Goal: Use online tool/utility: Utilize a website feature to perform a specific function

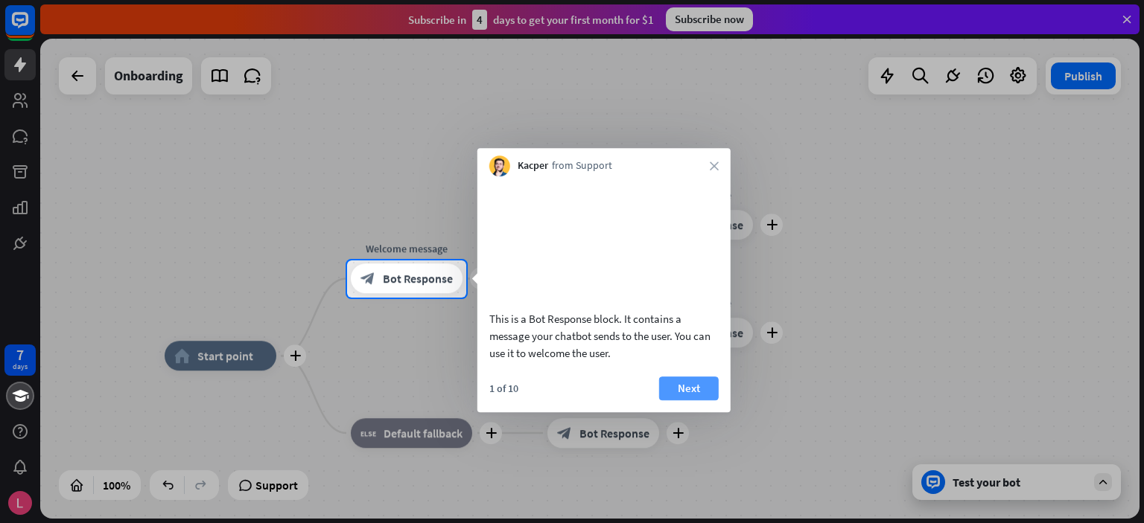
click at [690, 383] on button "Next" at bounding box center [689, 389] width 60 height 24
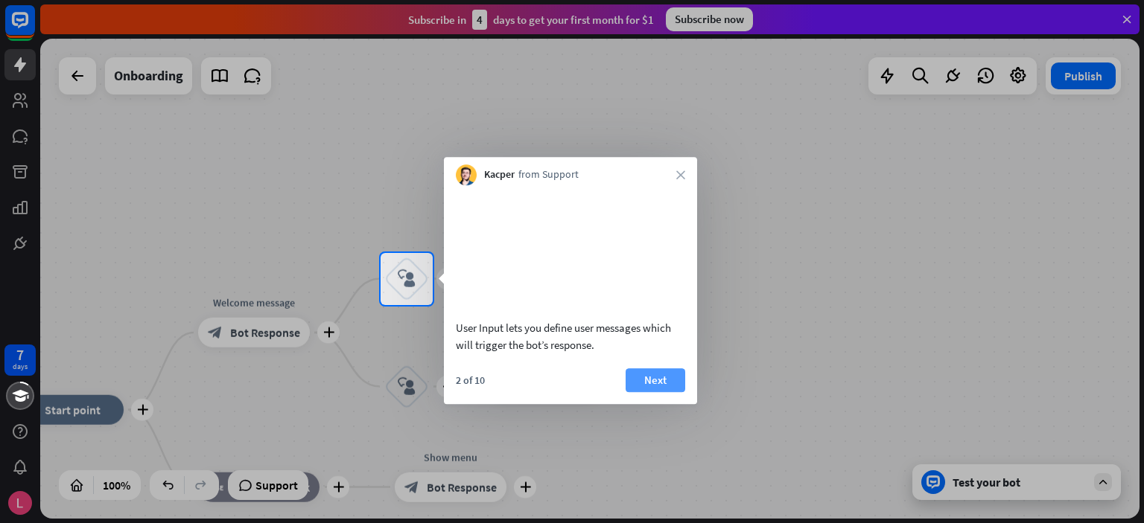
click at [670, 375] on button "Next" at bounding box center [656, 381] width 60 height 24
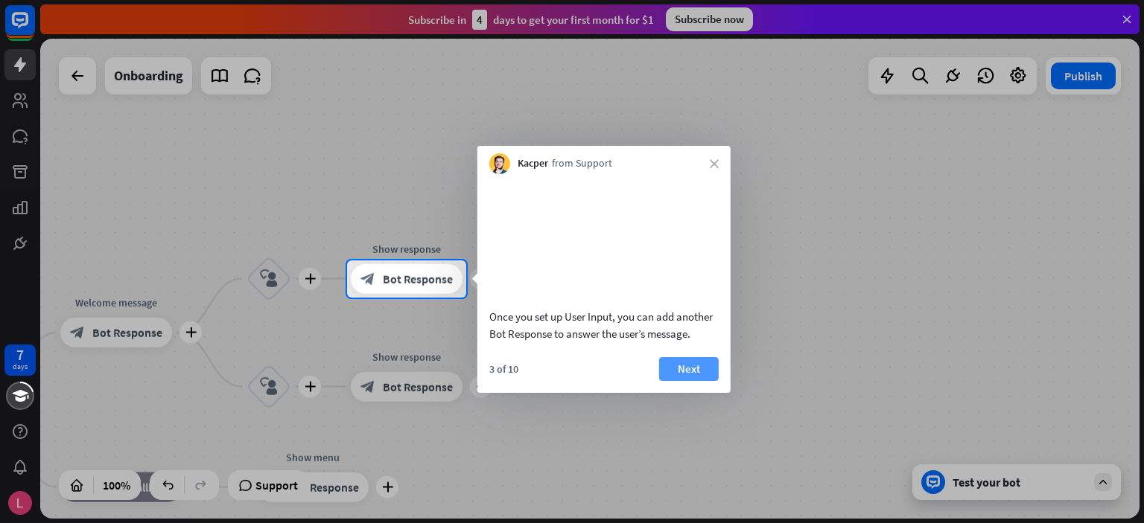
click at [687, 381] on button "Next" at bounding box center [689, 369] width 60 height 24
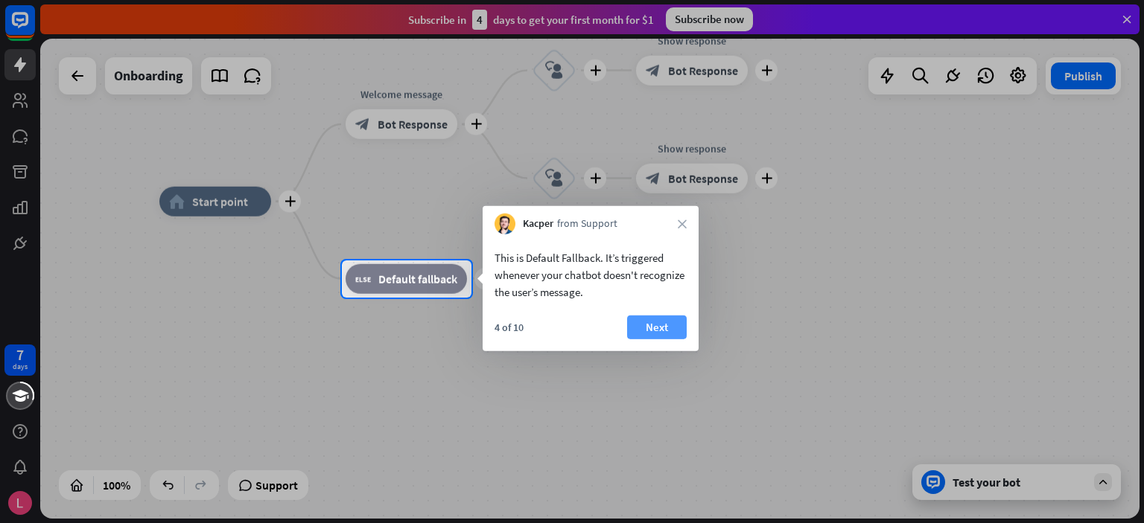
click at [667, 331] on button "Next" at bounding box center [657, 328] width 60 height 24
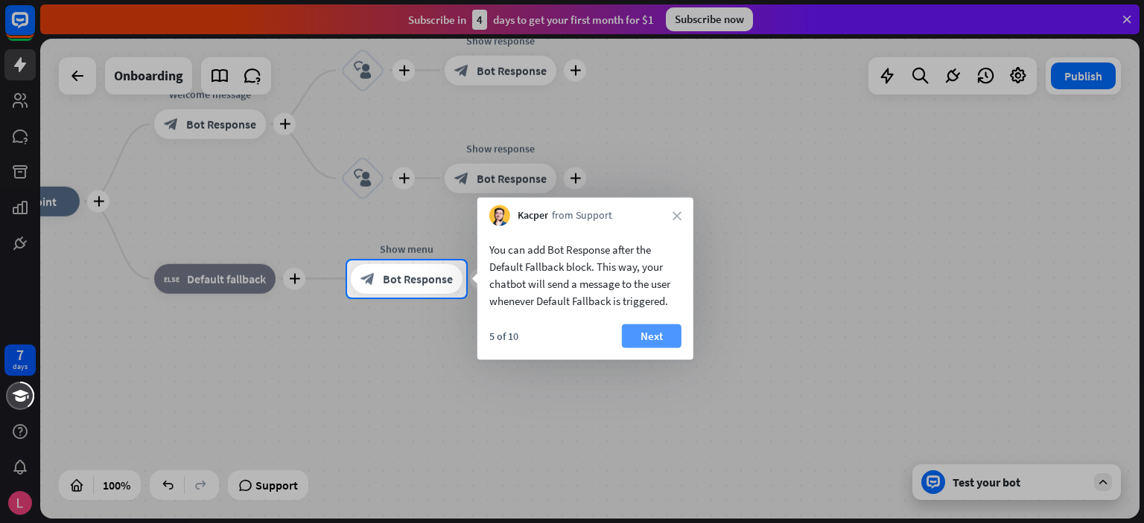
click at [664, 331] on button "Next" at bounding box center [652, 337] width 60 height 24
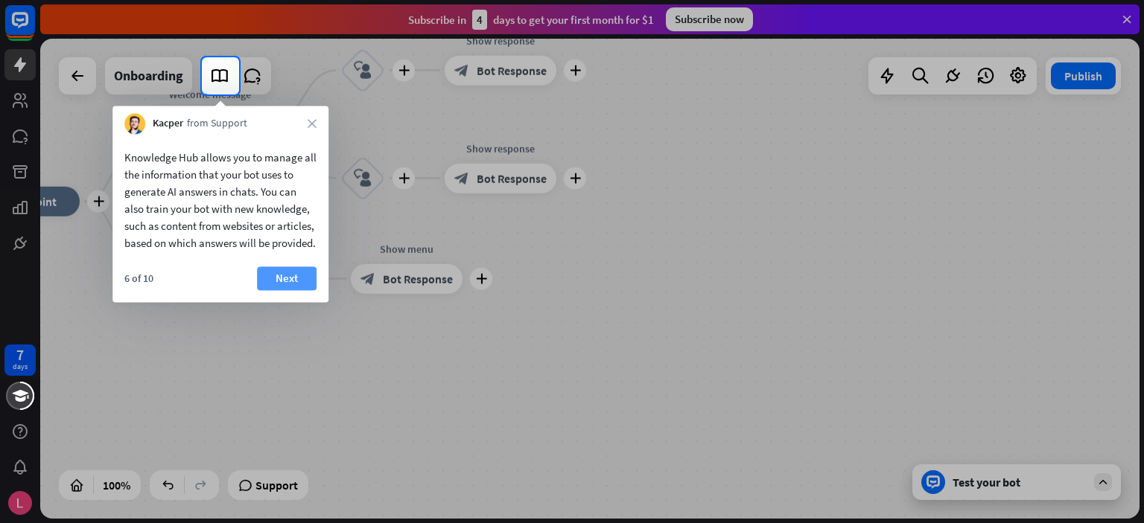
click at [284, 290] on button "Next" at bounding box center [287, 279] width 60 height 24
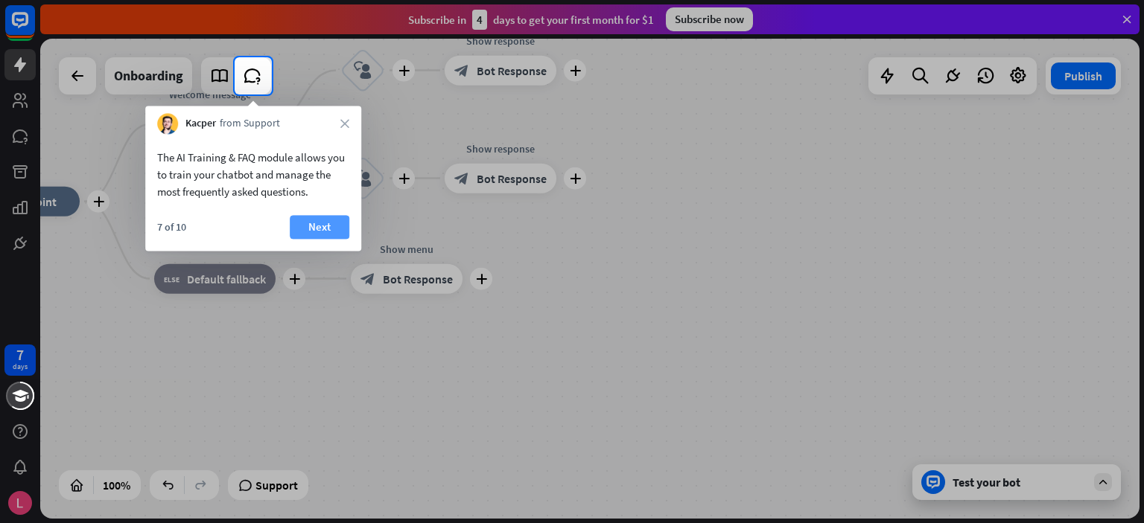
click at [325, 224] on button "Next" at bounding box center [320, 227] width 60 height 24
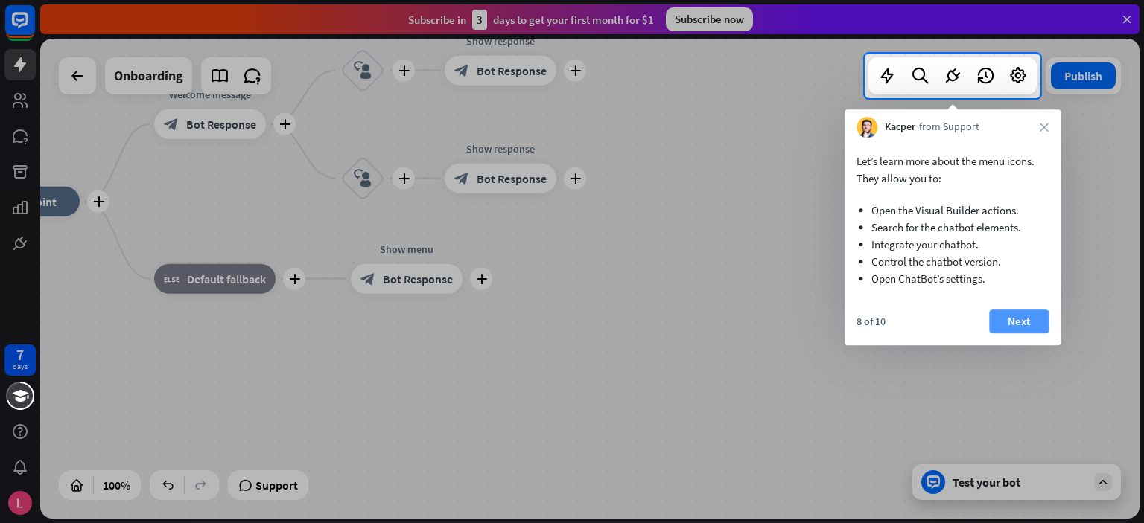
click at [1013, 323] on button "Next" at bounding box center [1019, 322] width 60 height 24
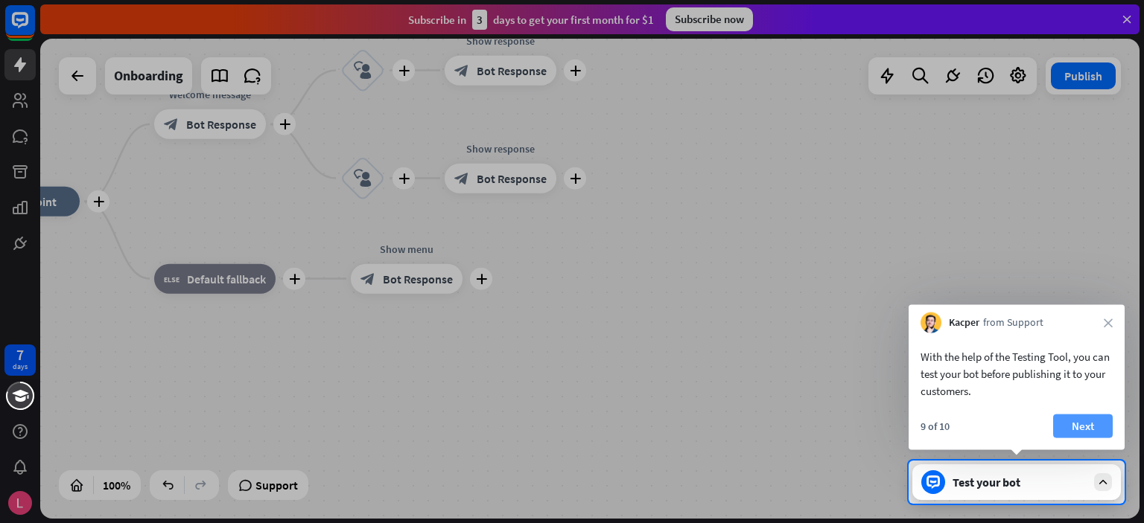
click at [1089, 426] on button "Next" at bounding box center [1083, 427] width 60 height 24
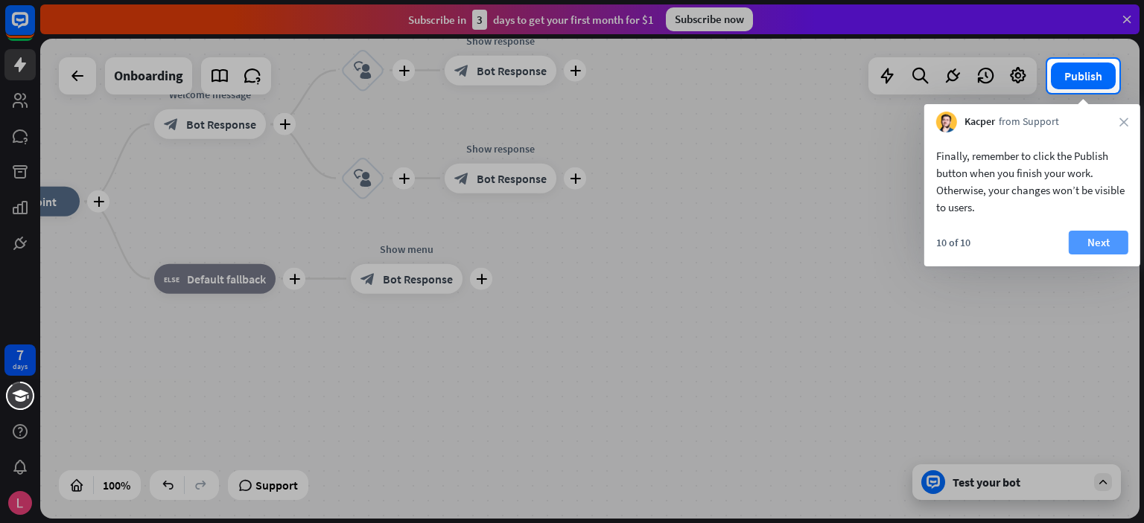
click at [1095, 241] on button "Next" at bounding box center [1099, 243] width 60 height 24
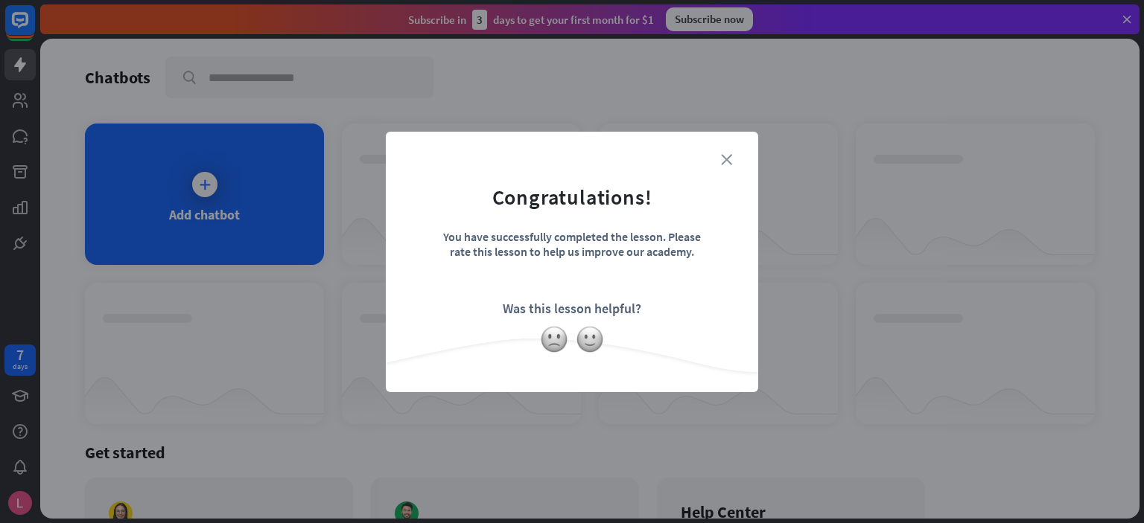
click at [725, 156] on icon "close" at bounding box center [726, 159] width 11 height 11
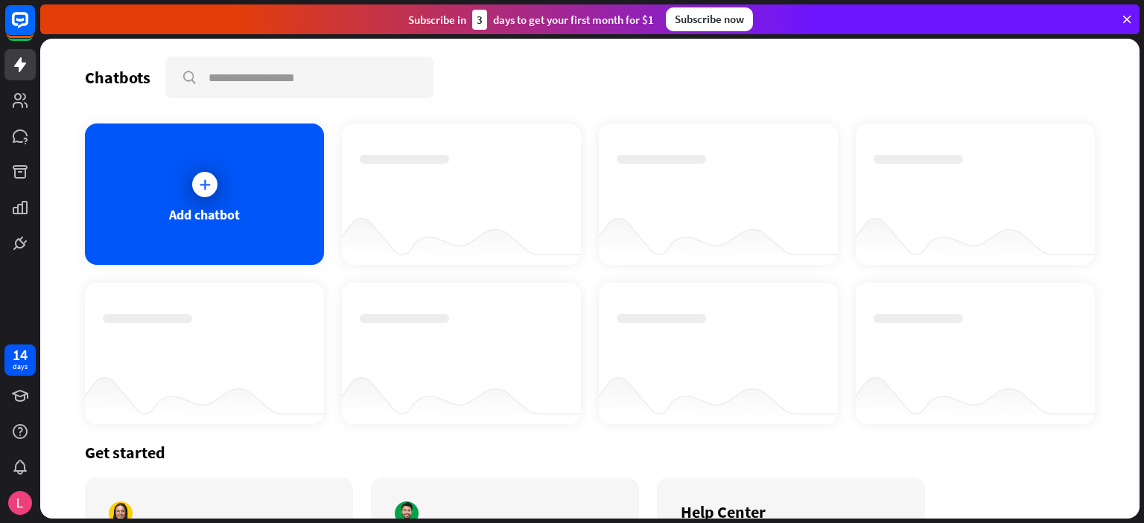
click at [1133, 14] on icon at bounding box center [1126, 19] width 13 height 13
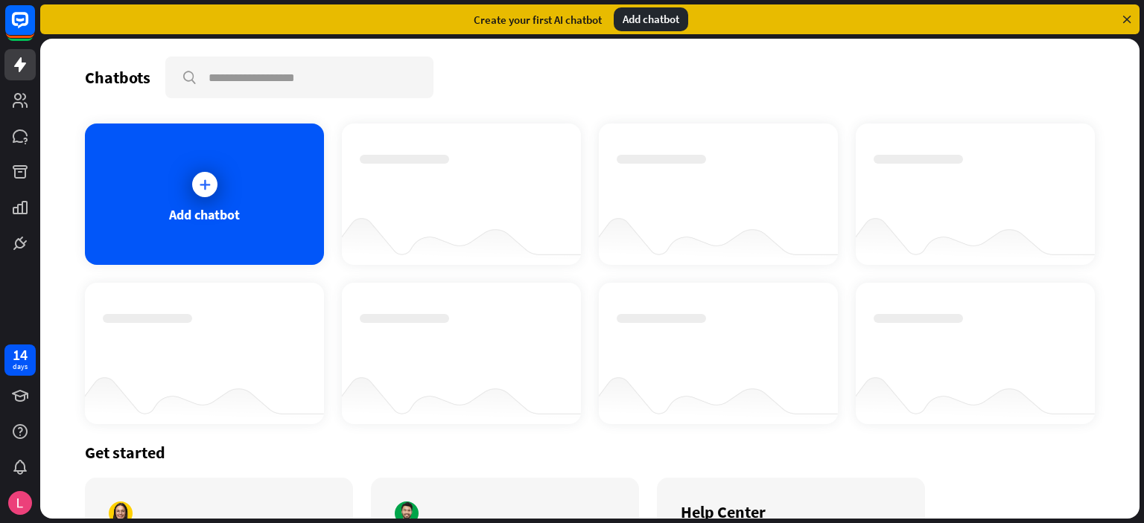
click at [1127, 17] on icon at bounding box center [1126, 19] width 13 height 13
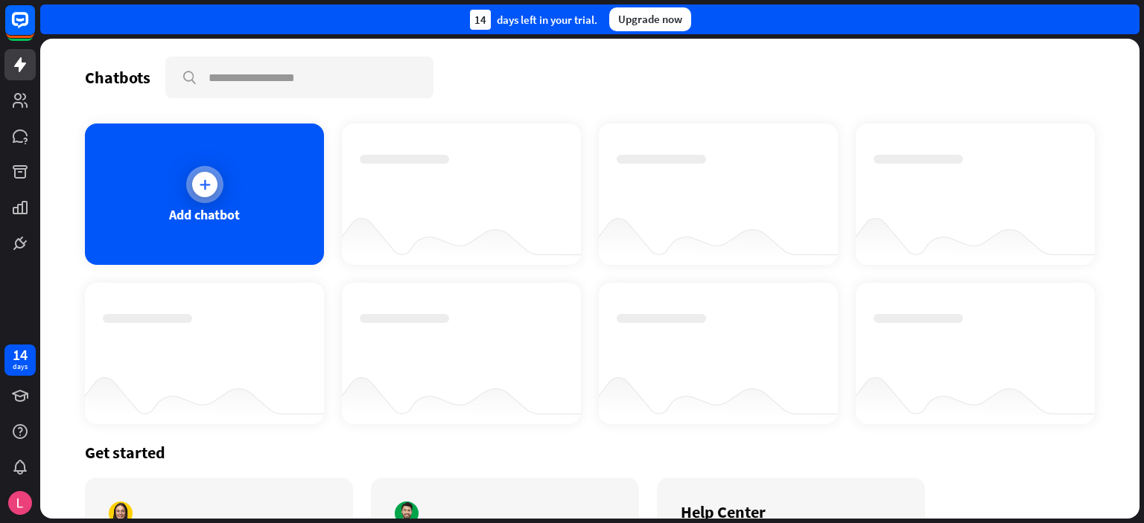
click at [194, 187] on div at bounding box center [204, 184] width 25 height 25
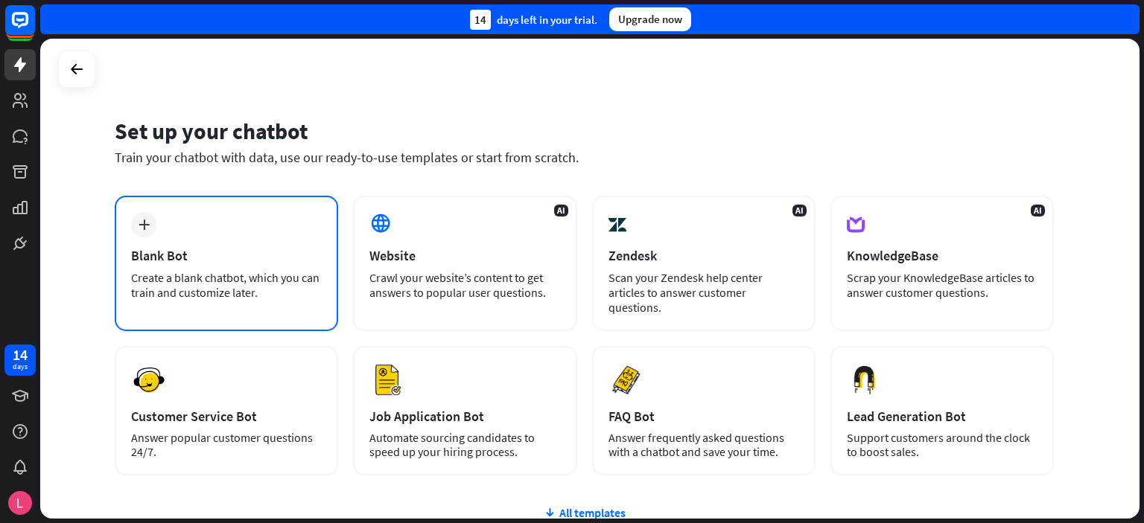
click at [241, 231] on div "plus Blank Bot Create a blank chatbot, which you can train and customize later." at bounding box center [226, 264] width 223 height 136
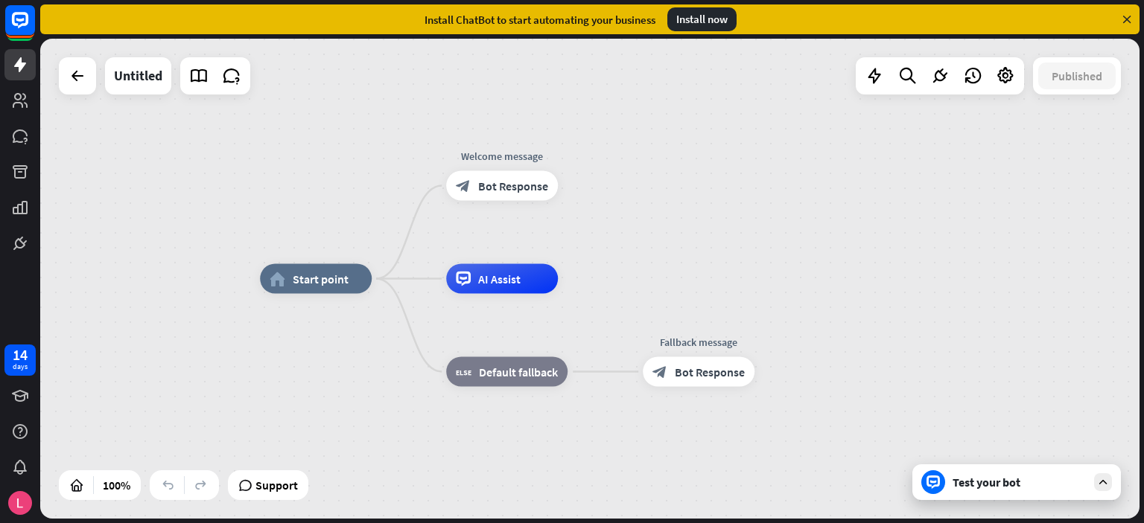
click at [1048, 485] on div "Test your bot" at bounding box center [1019, 482] width 134 height 15
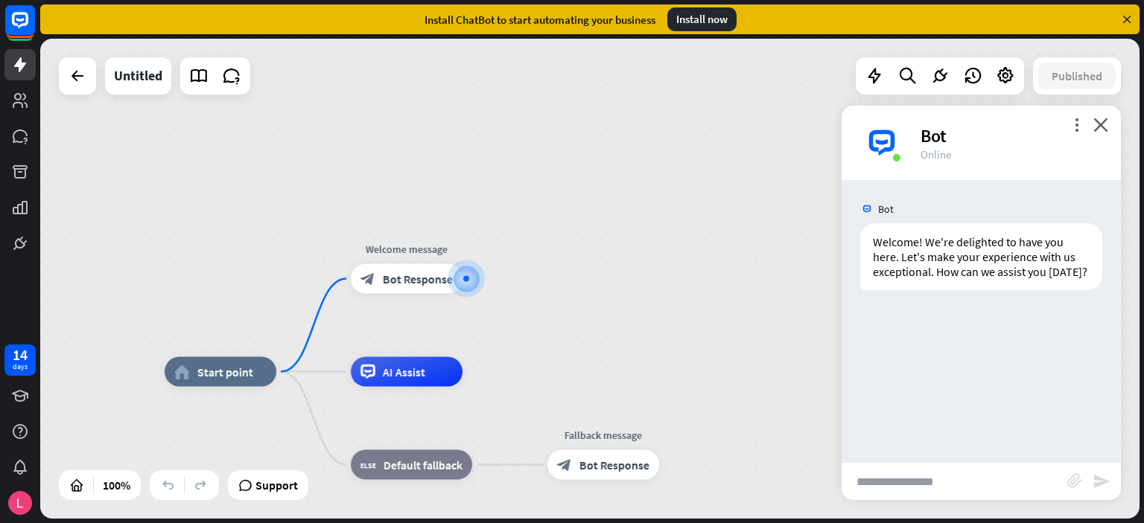
click at [912, 485] on input "text" at bounding box center [954, 481] width 226 height 37
type input "**"
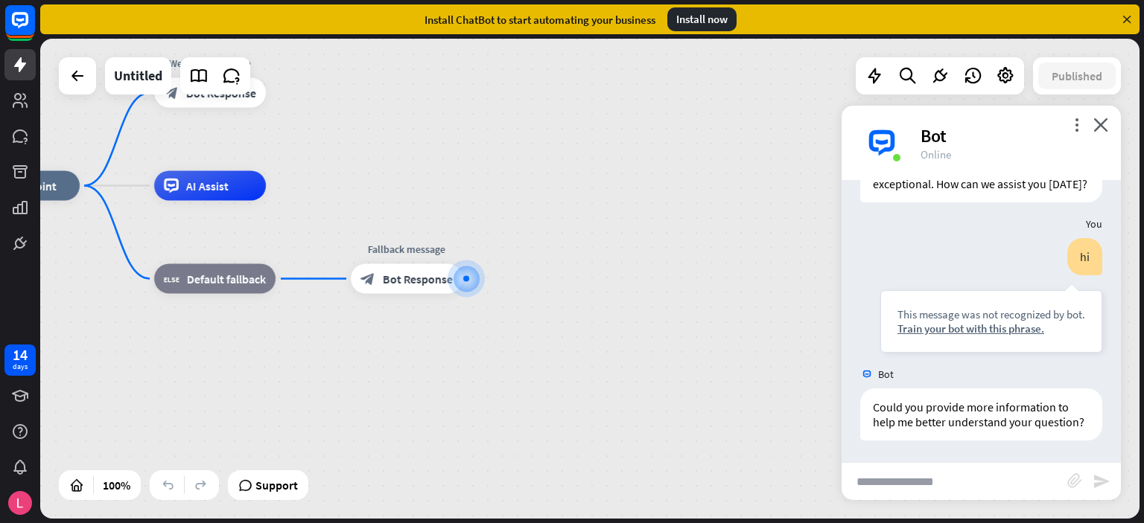
scroll to position [118, 0]
type input "**"
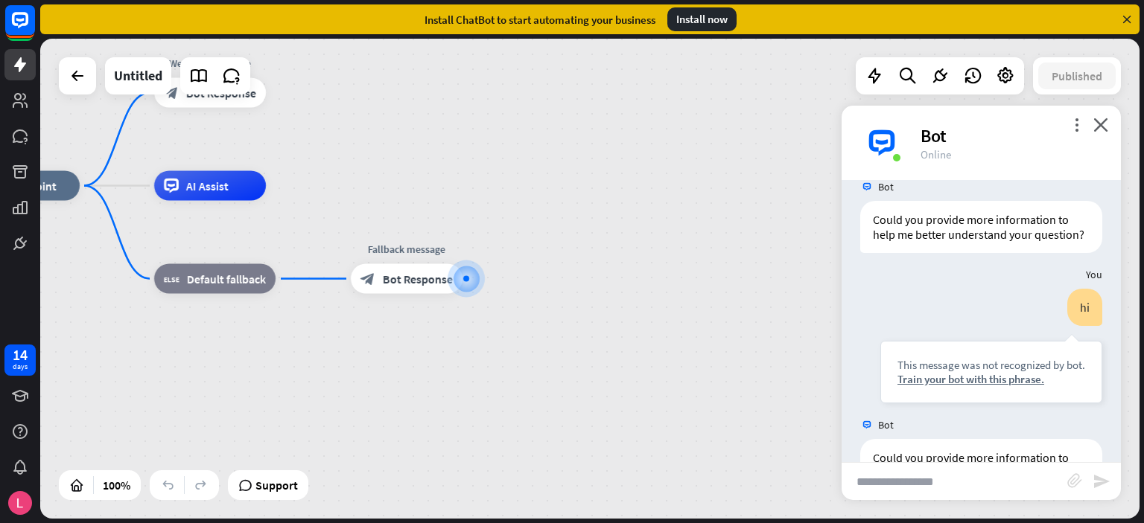
scroll to position [370, 0]
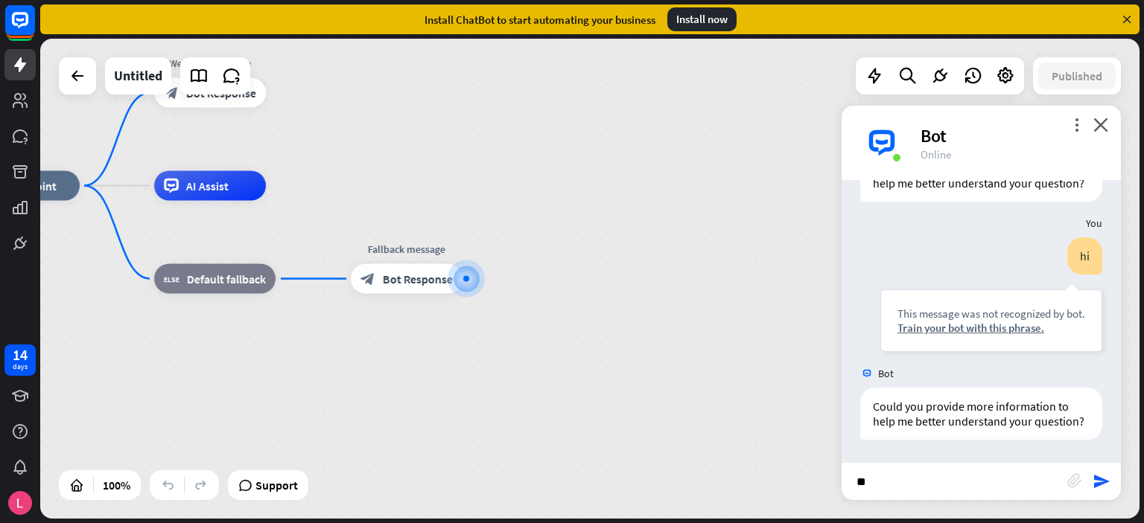
type input "***"
type input "******"
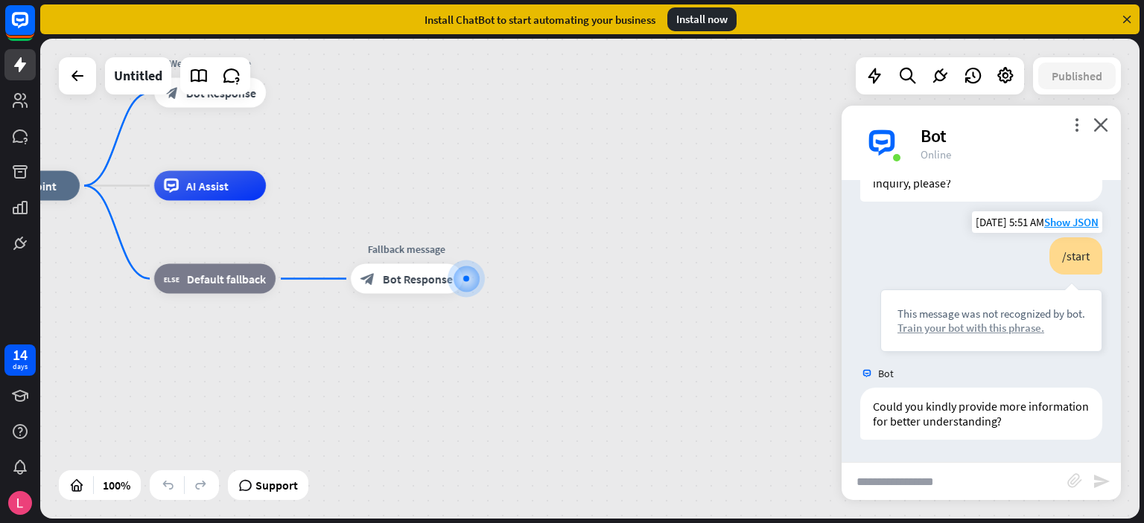
click at [1008, 326] on div "Train your bot with this phrase." at bounding box center [991, 328] width 188 height 14
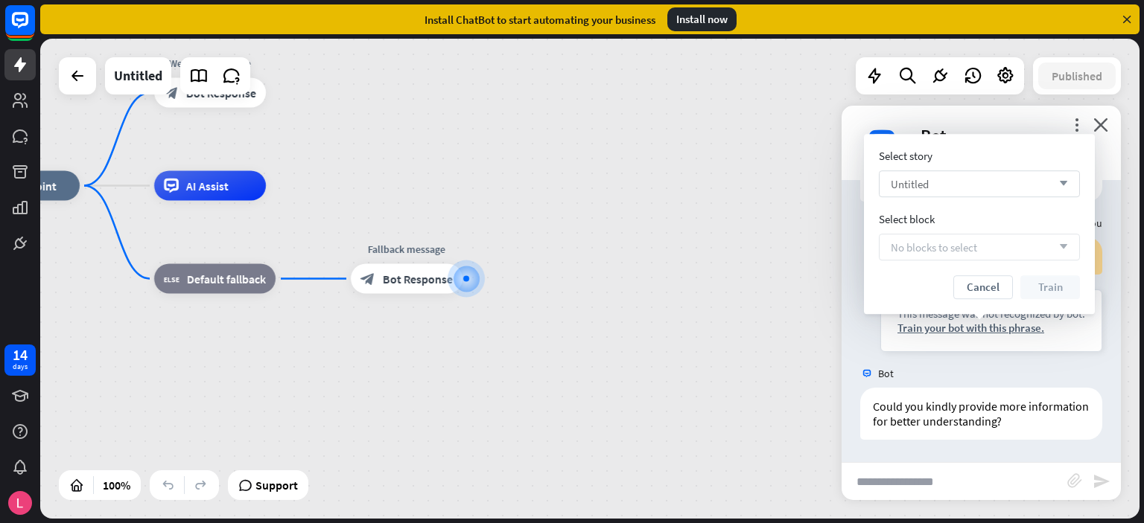
click at [1065, 187] on icon "arrow_down" at bounding box center [1059, 183] width 16 height 9
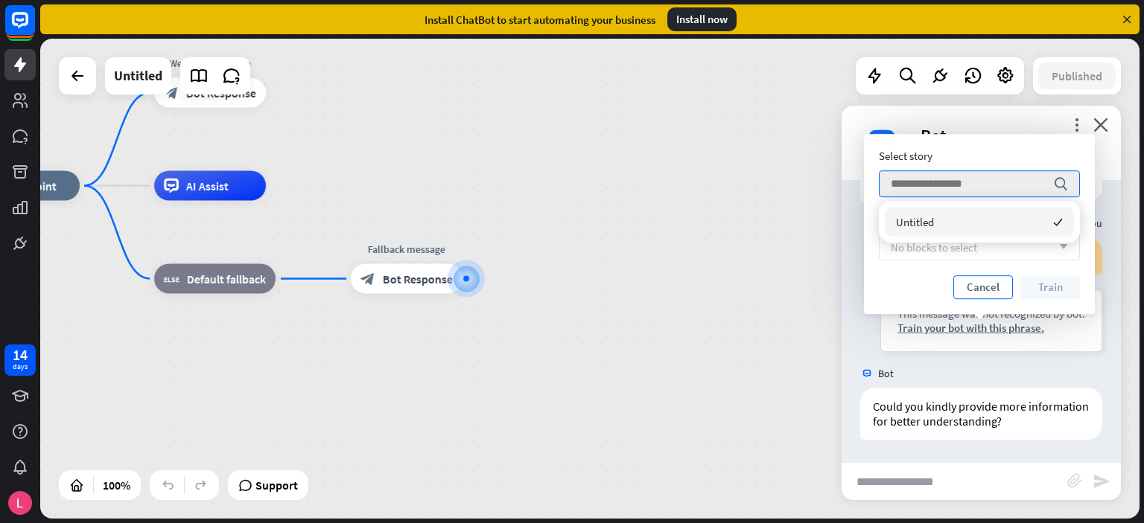
click at [983, 291] on button "Cancel" at bounding box center [983, 288] width 60 height 24
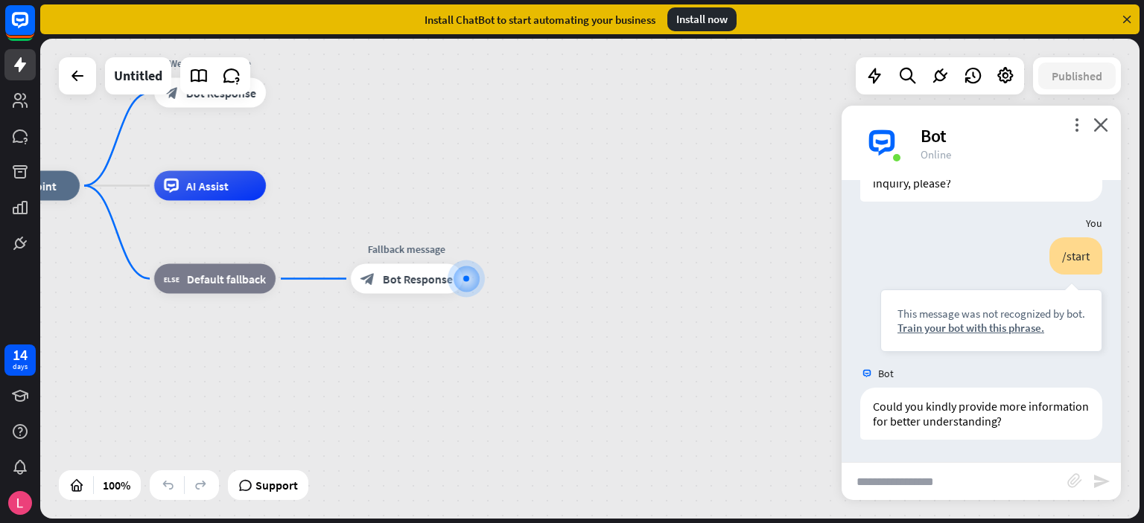
click at [1126, 17] on icon at bounding box center [1126, 19] width 13 height 13
